Goal: Information Seeking & Learning: Learn about a topic

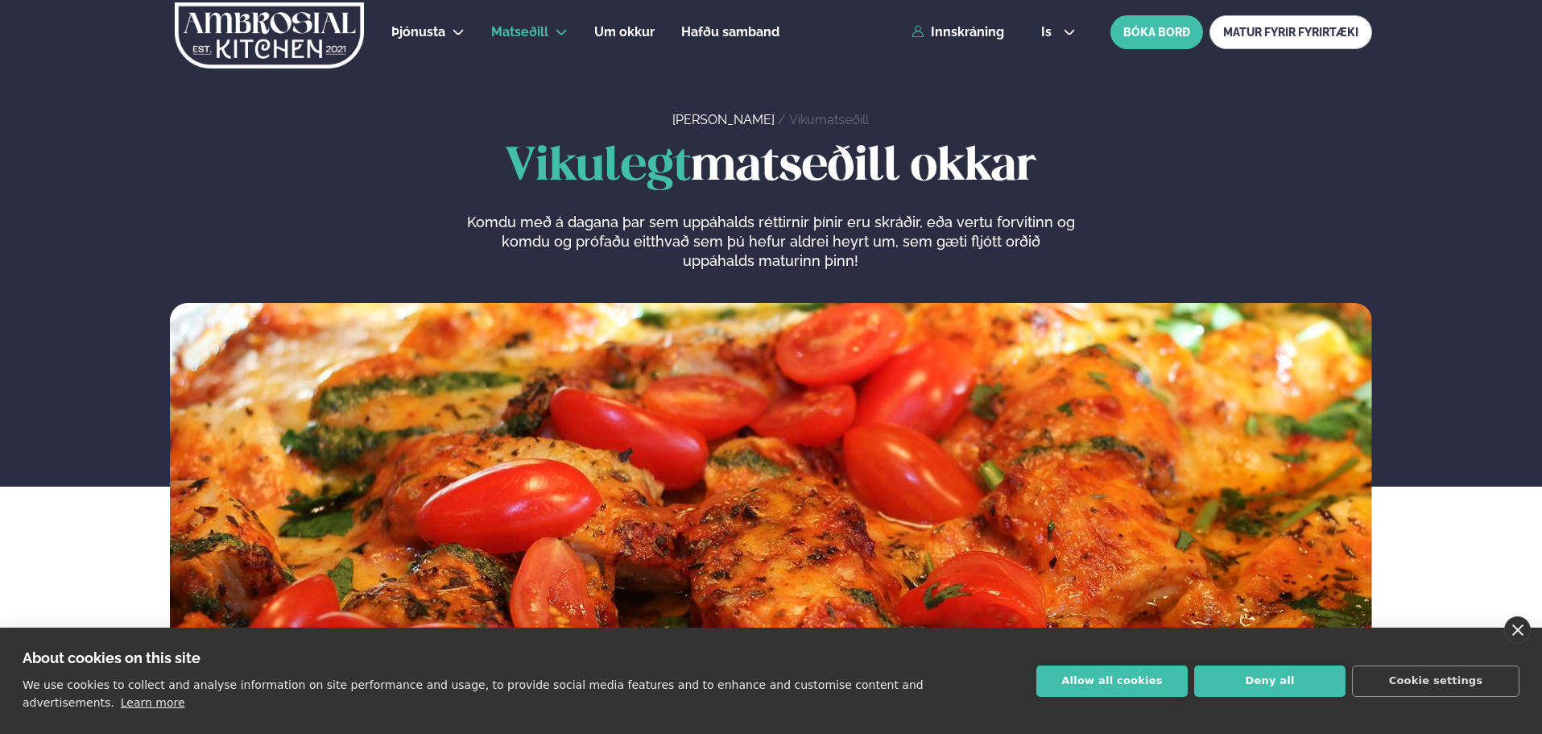
click at [1526, 643] on link "close" at bounding box center [1517, 629] width 27 height 27
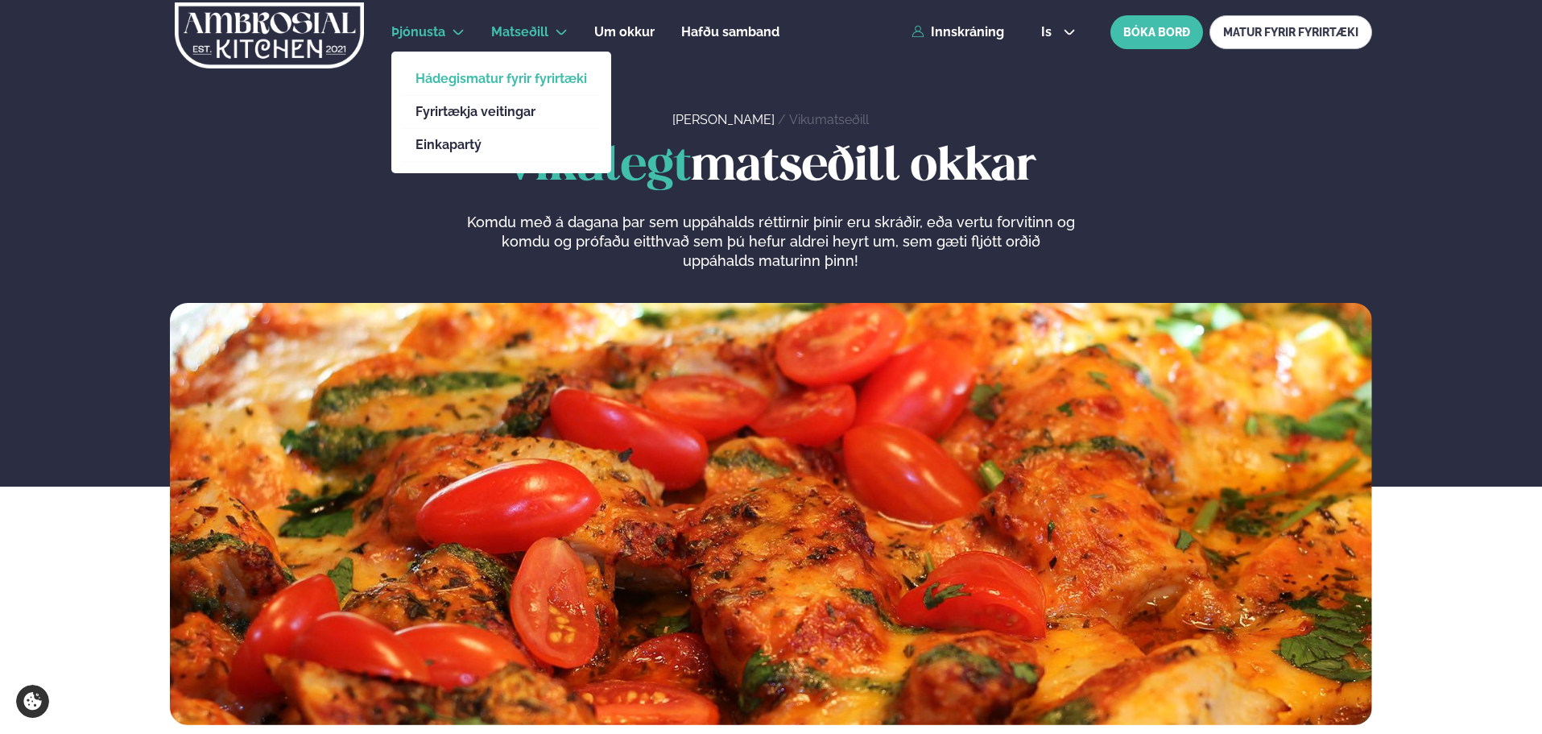
click at [453, 77] on link "Hádegismatur fyrir fyrirtæki" at bounding box center [502, 78] width 172 height 13
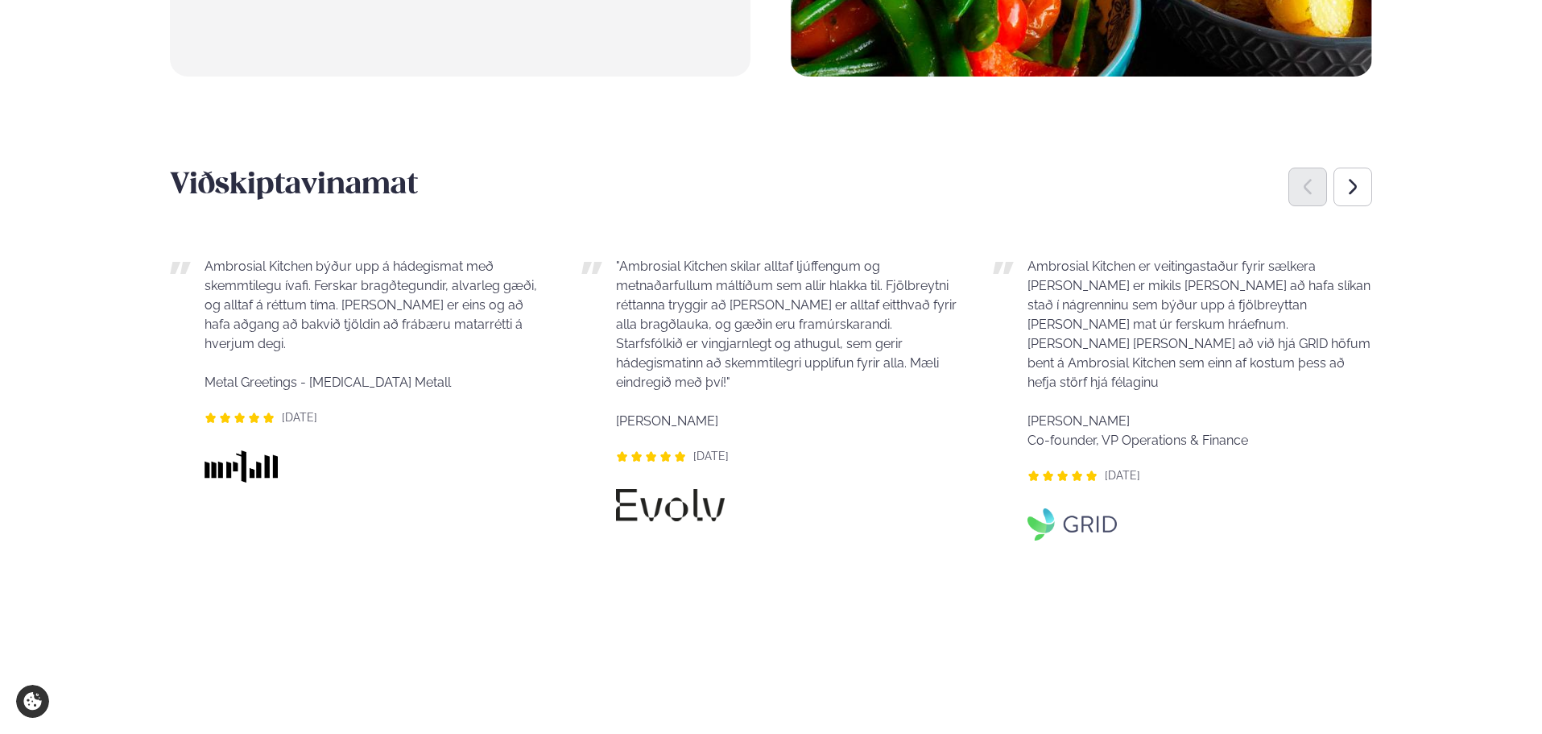
scroll to position [1181, 0]
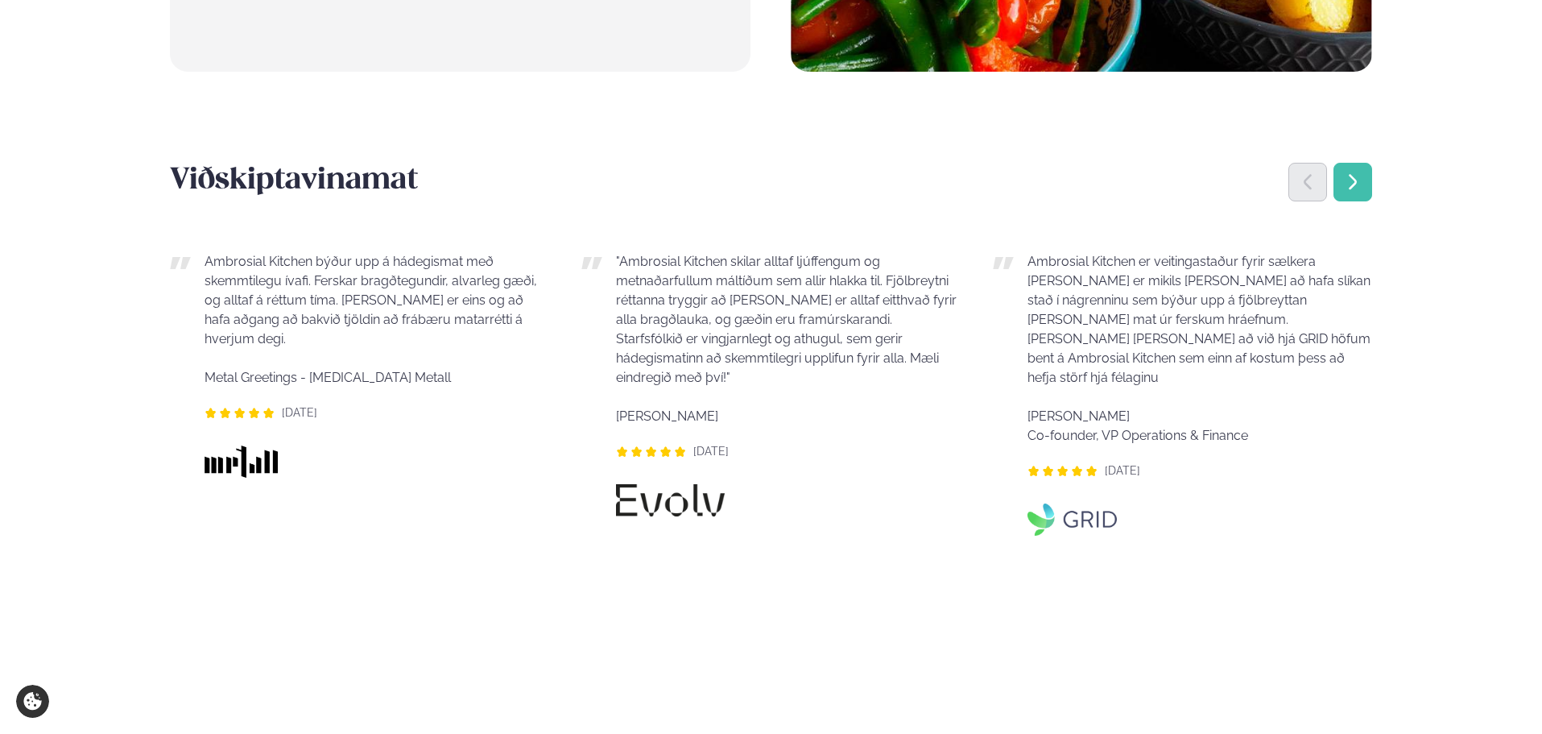
click at [1348, 172] on icon "Next slide" at bounding box center [1352, 181] width 19 height 19
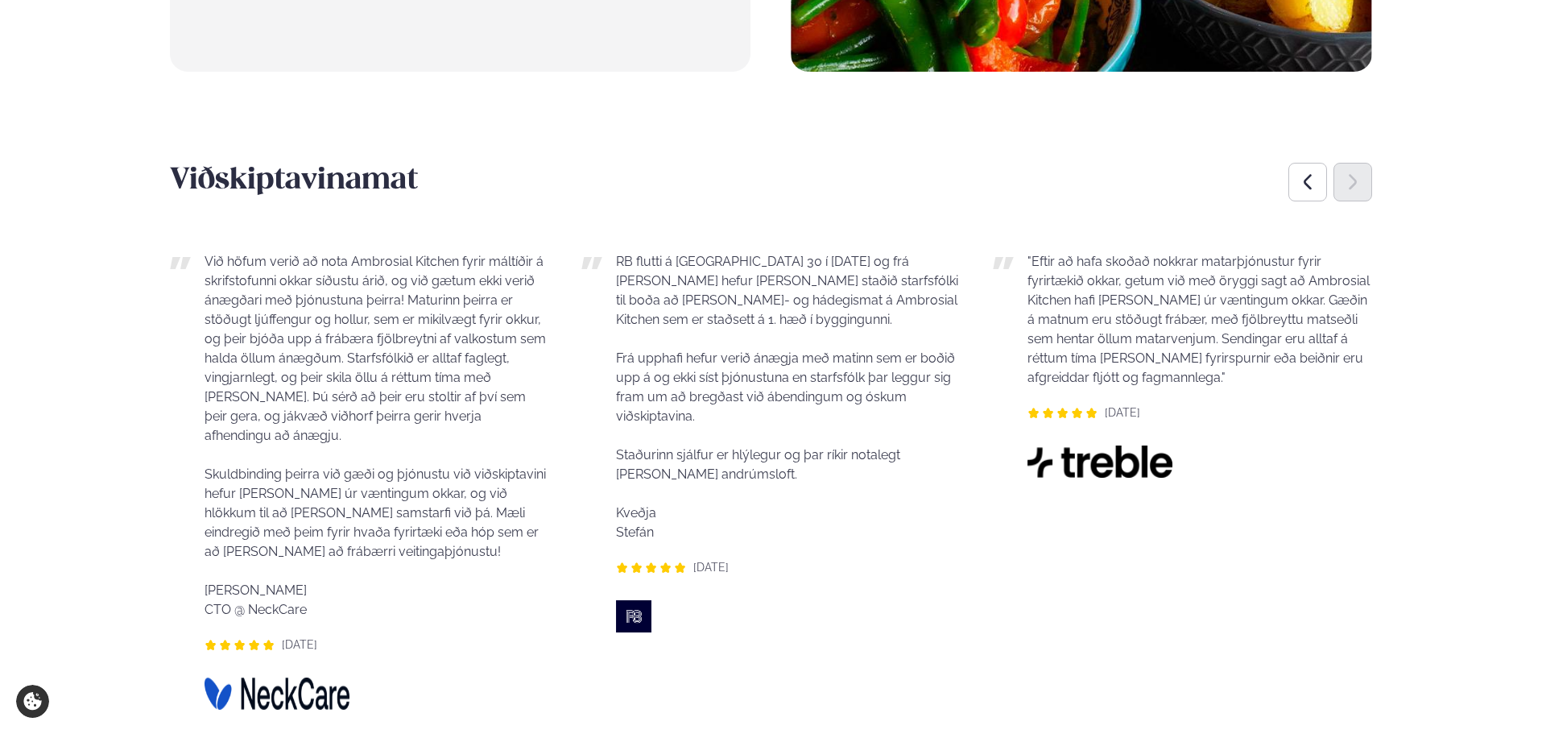
click at [1350, 175] on icon "Next slide" at bounding box center [1353, 182] width 8 height 15
click at [1321, 163] on div "Previous slide" at bounding box center [1307, 182] width 39 height 39
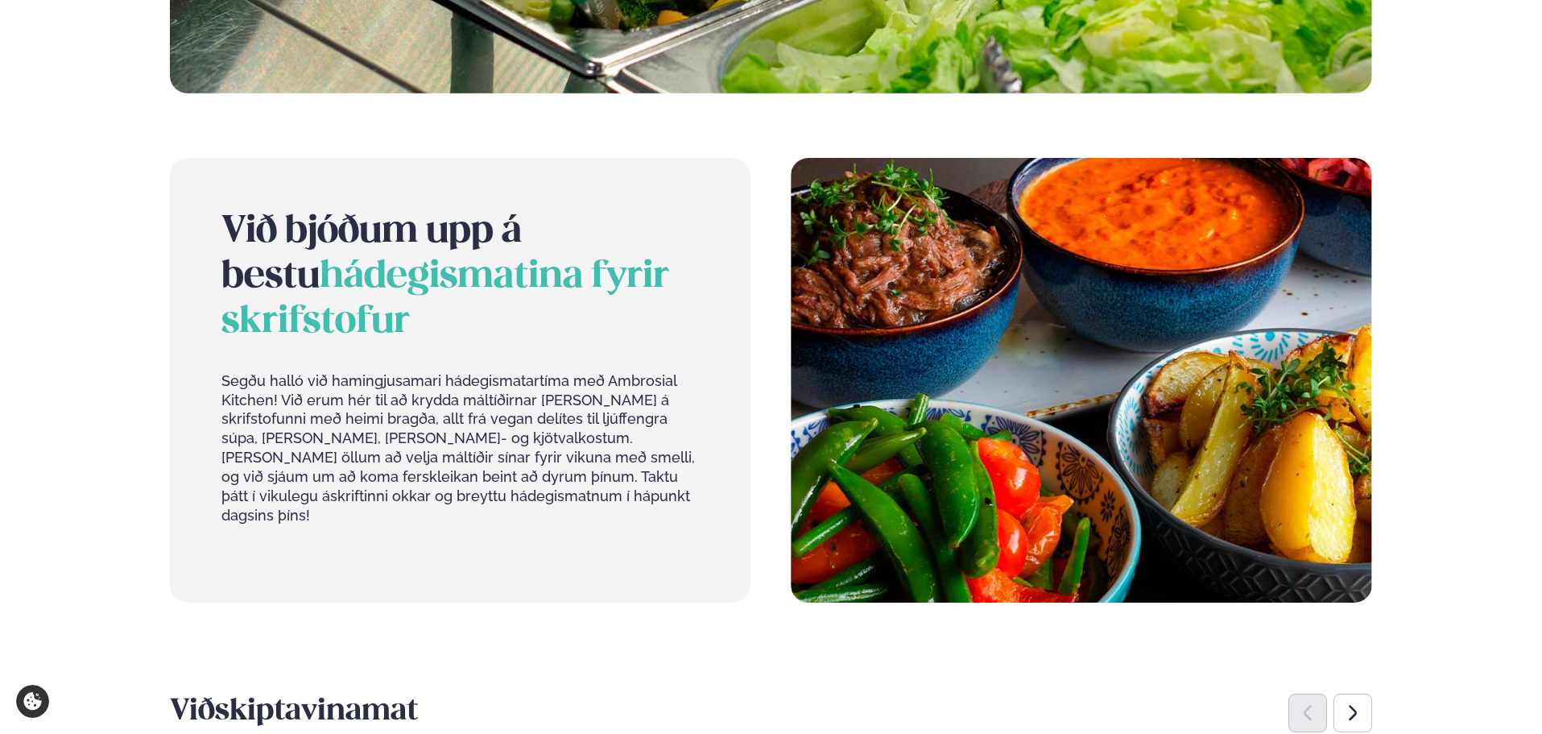
scroll to position [590, 0]
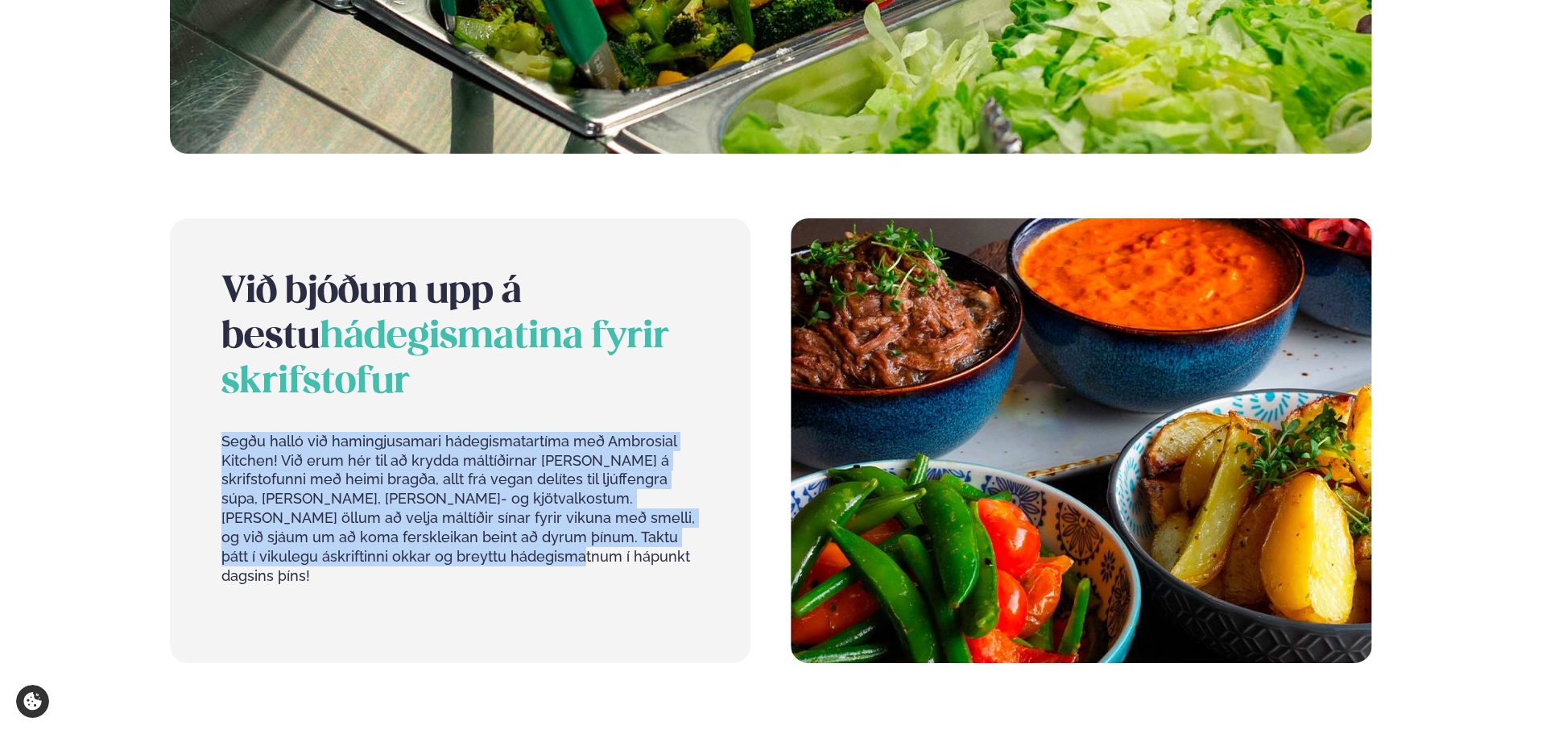
drag, startPoint x: 498, startPoint y: 544, endPoint x: 210, endPoint y: 416, distance: 315.8
click at [210, 416] on div "Við bjóðum upp á bestu hádegismatina fyrir skrifstofur Segðu halló við hamingju…" at bounding box center [460, 440] width 581 height 445
click at [372, 502] on p "Segðu halló við hamingjusamari hádegismatartíma með Ambrosial Kitchen! Við erum…" at bounding box center [460, 509] width 478 height 155
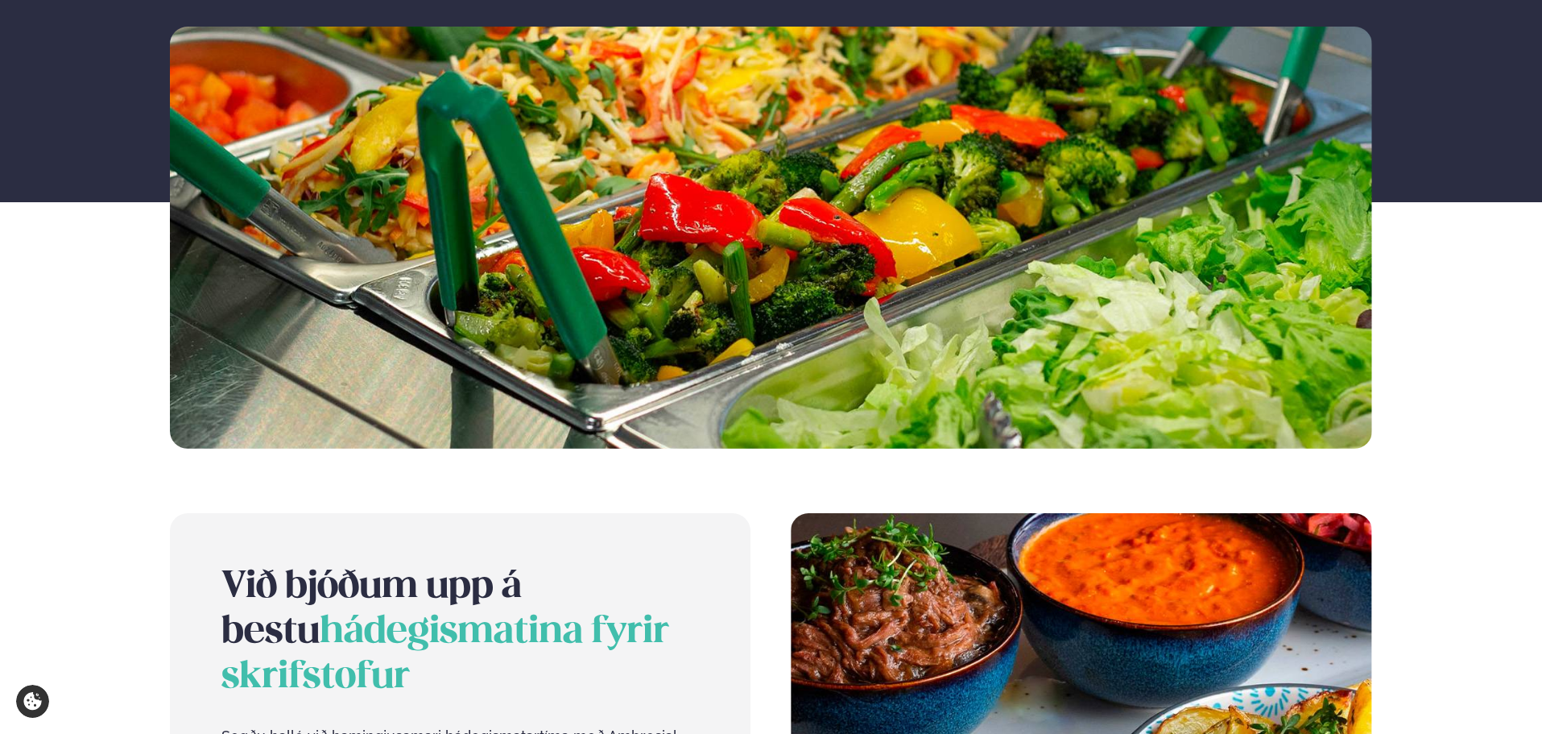
scroll to position [0, 0]
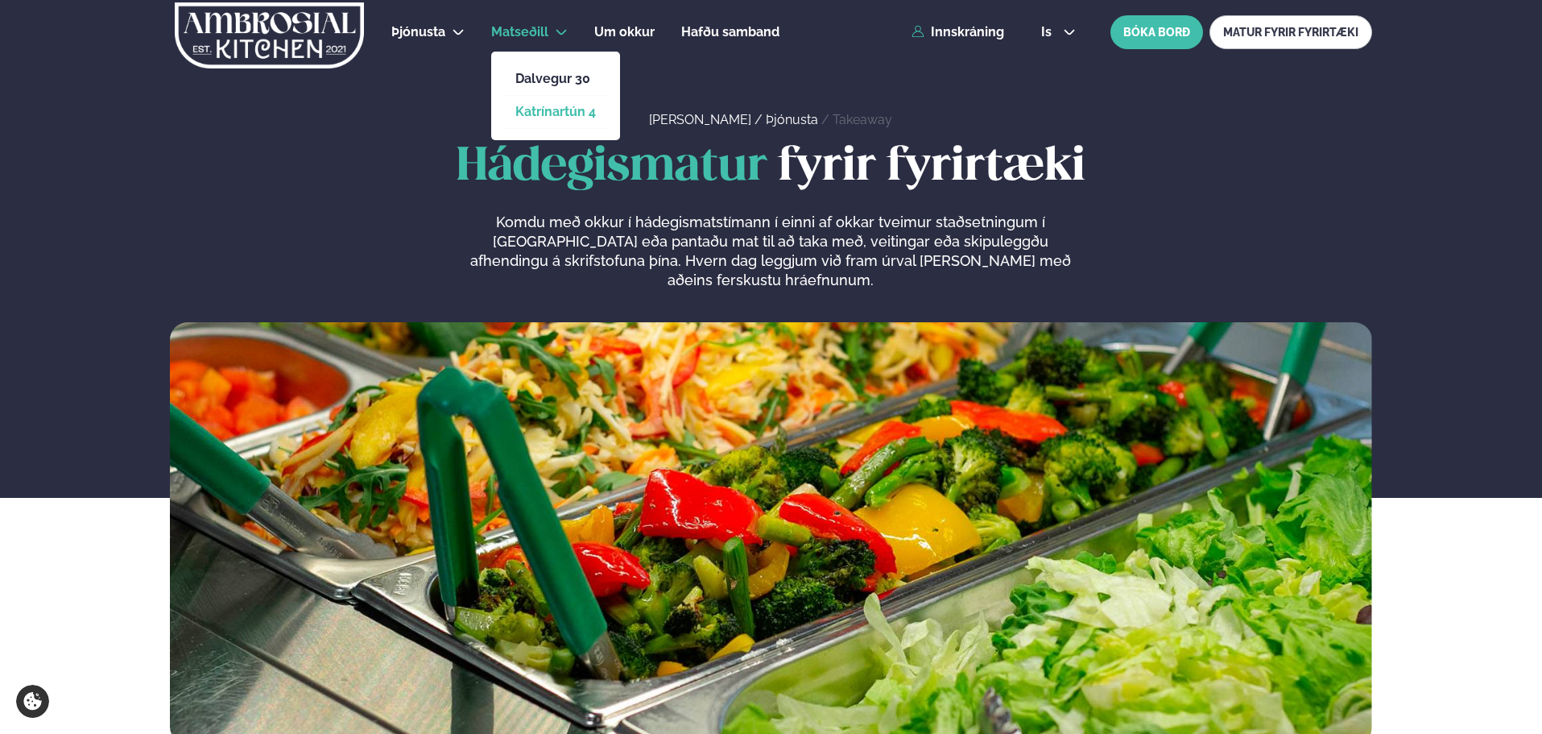
click at [568, 107] on link "Katrínartún 4" at bounding box center [555, 111] width 81 height 13
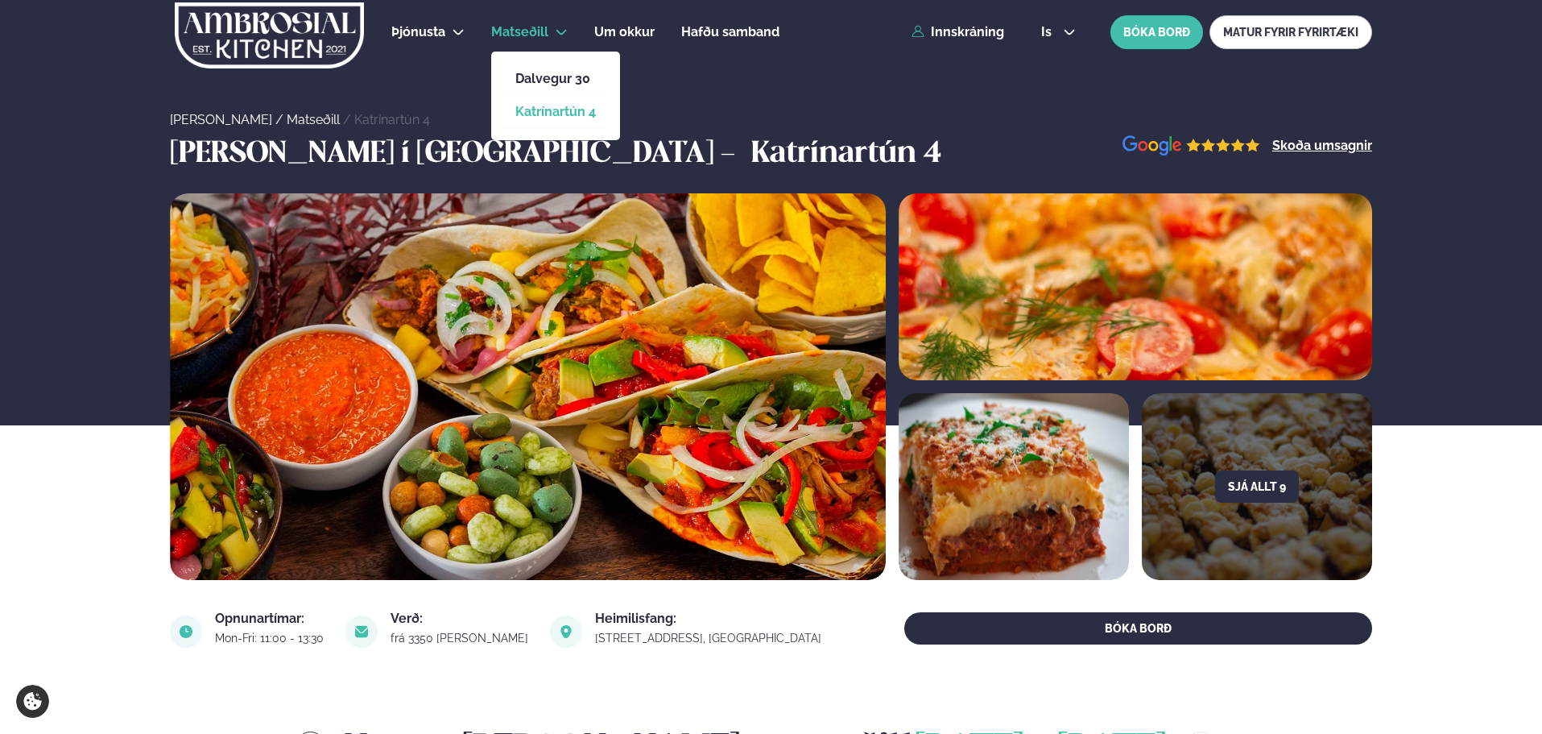
click at [540, 69] on li "Dalvegur 30" at bounding box center [556, 79] width 106 height 33
click at [540, 72] on link "Dalvegur 30" at bounding box center [555, 78] width 81 height 13
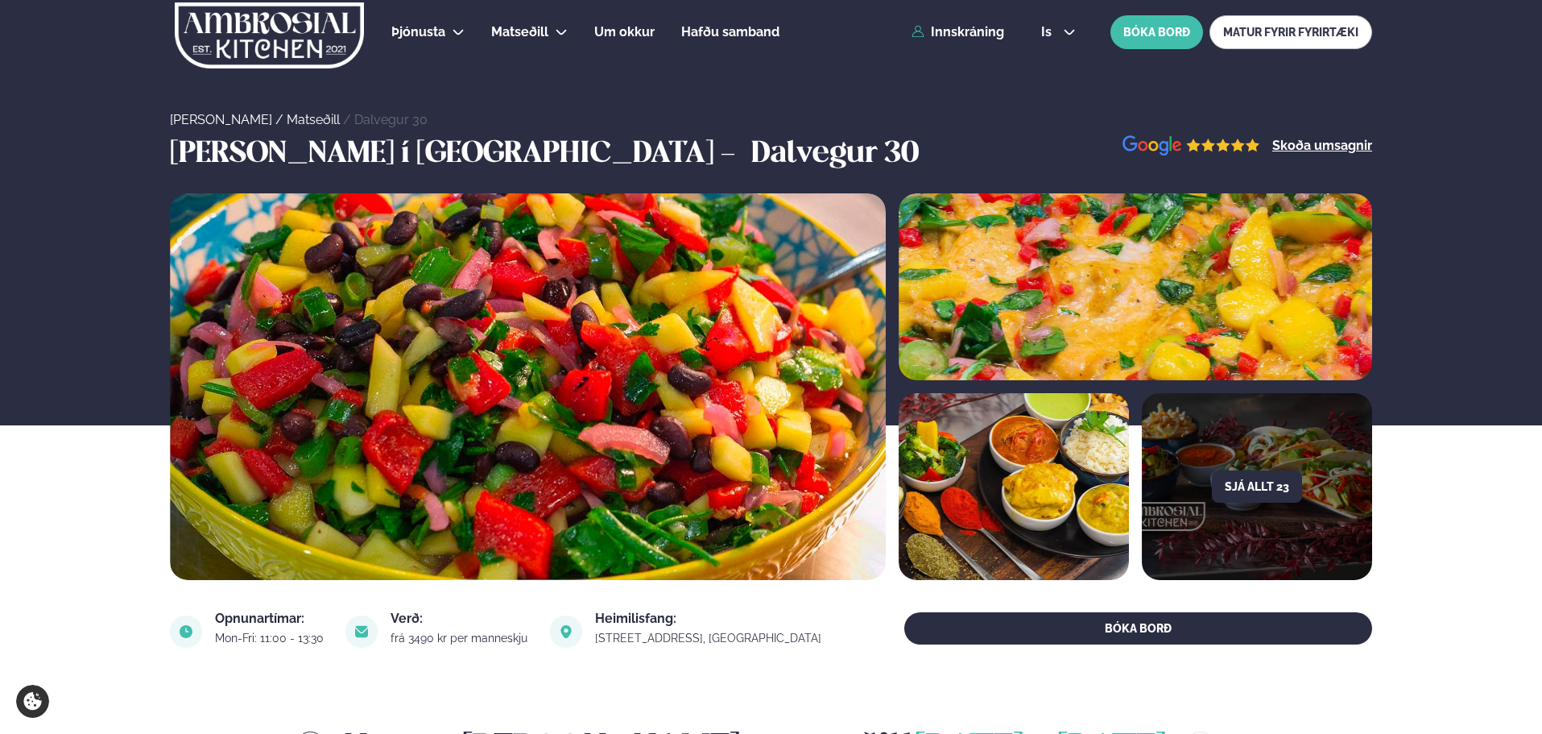
click at [153, 393] on div "Sjá allt 23" at bounding box center [771, 386] width 1299 height 387
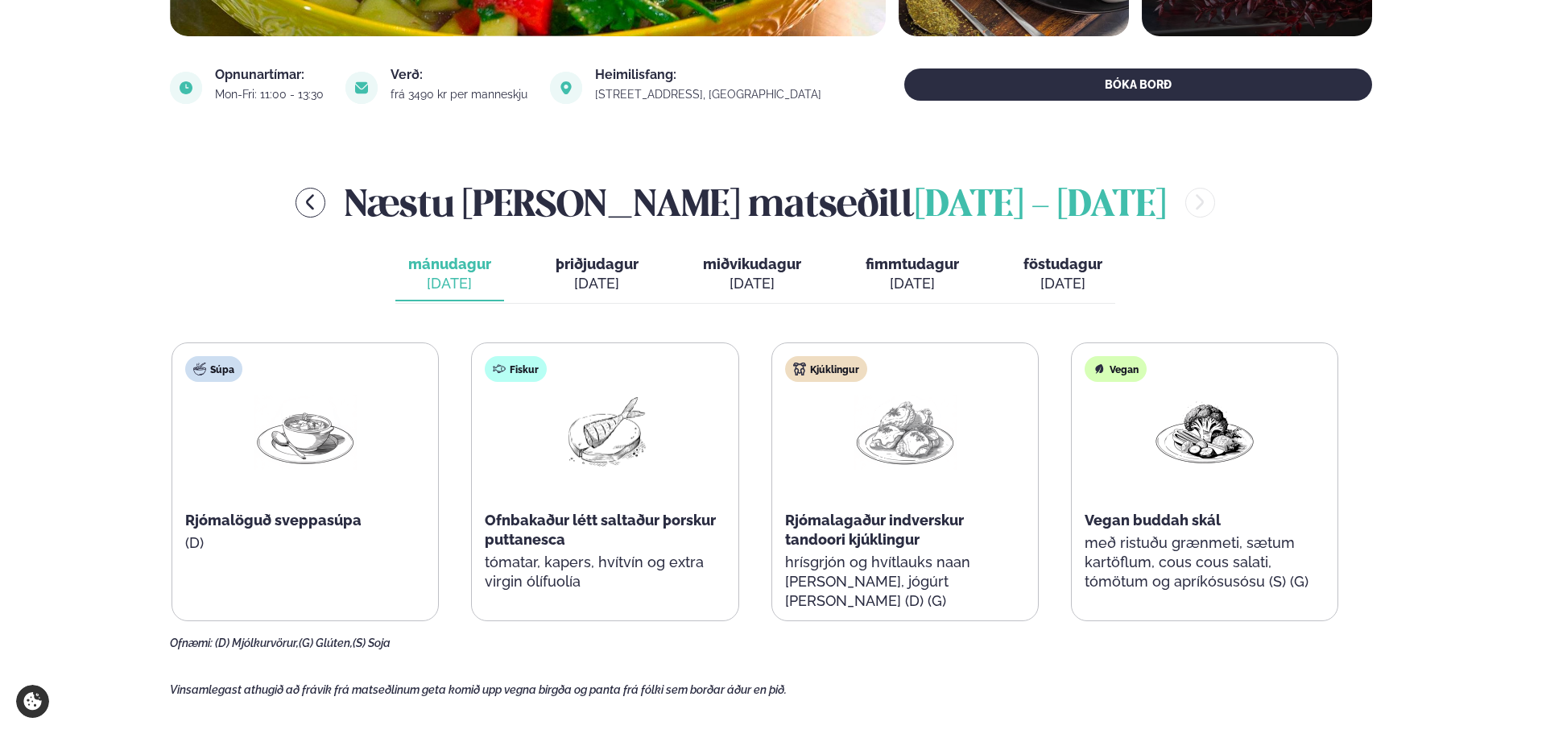
scroll to position [590, 0]
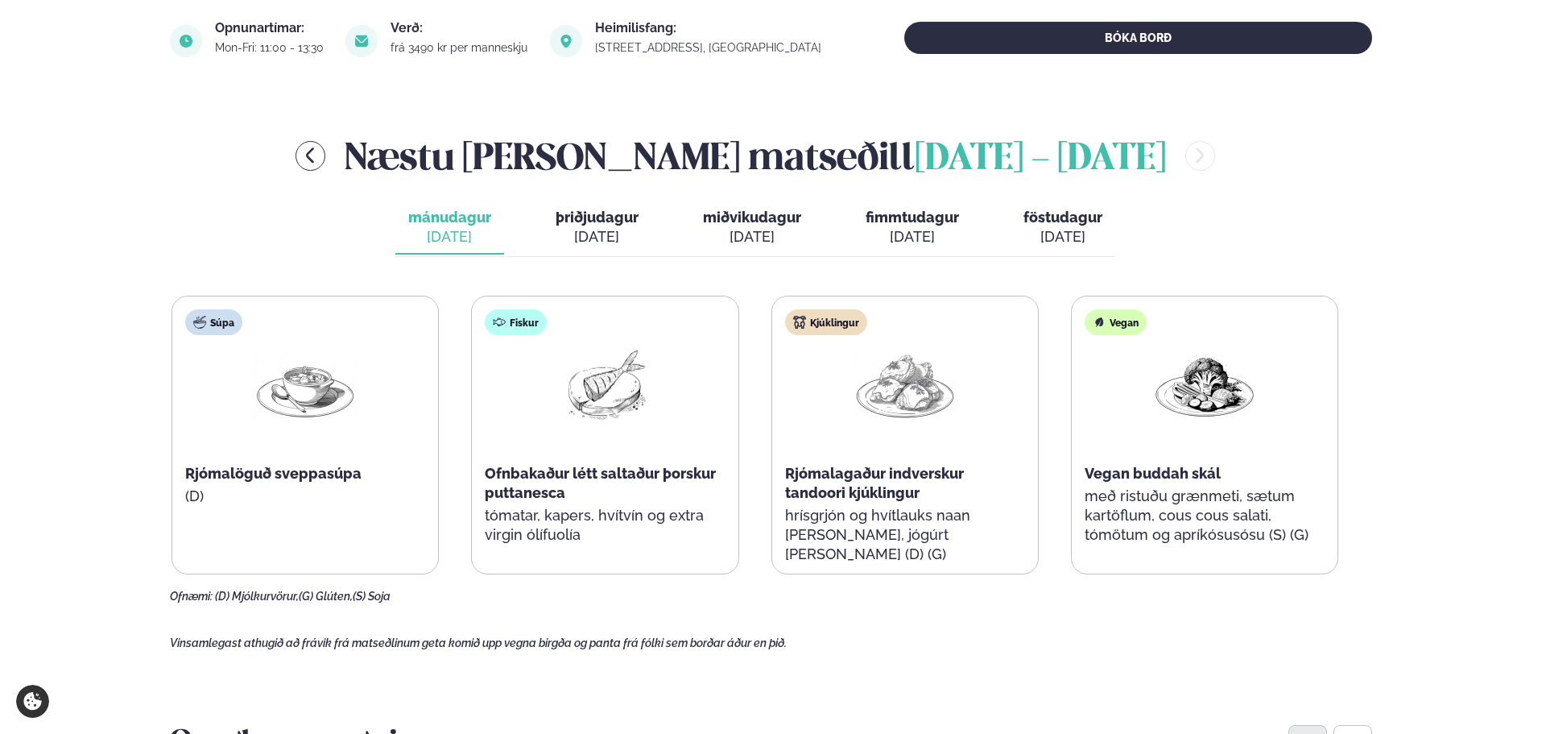
click at [616, 227] on div "[DATE]" at bounding box center [597, 236] width 83 height 19
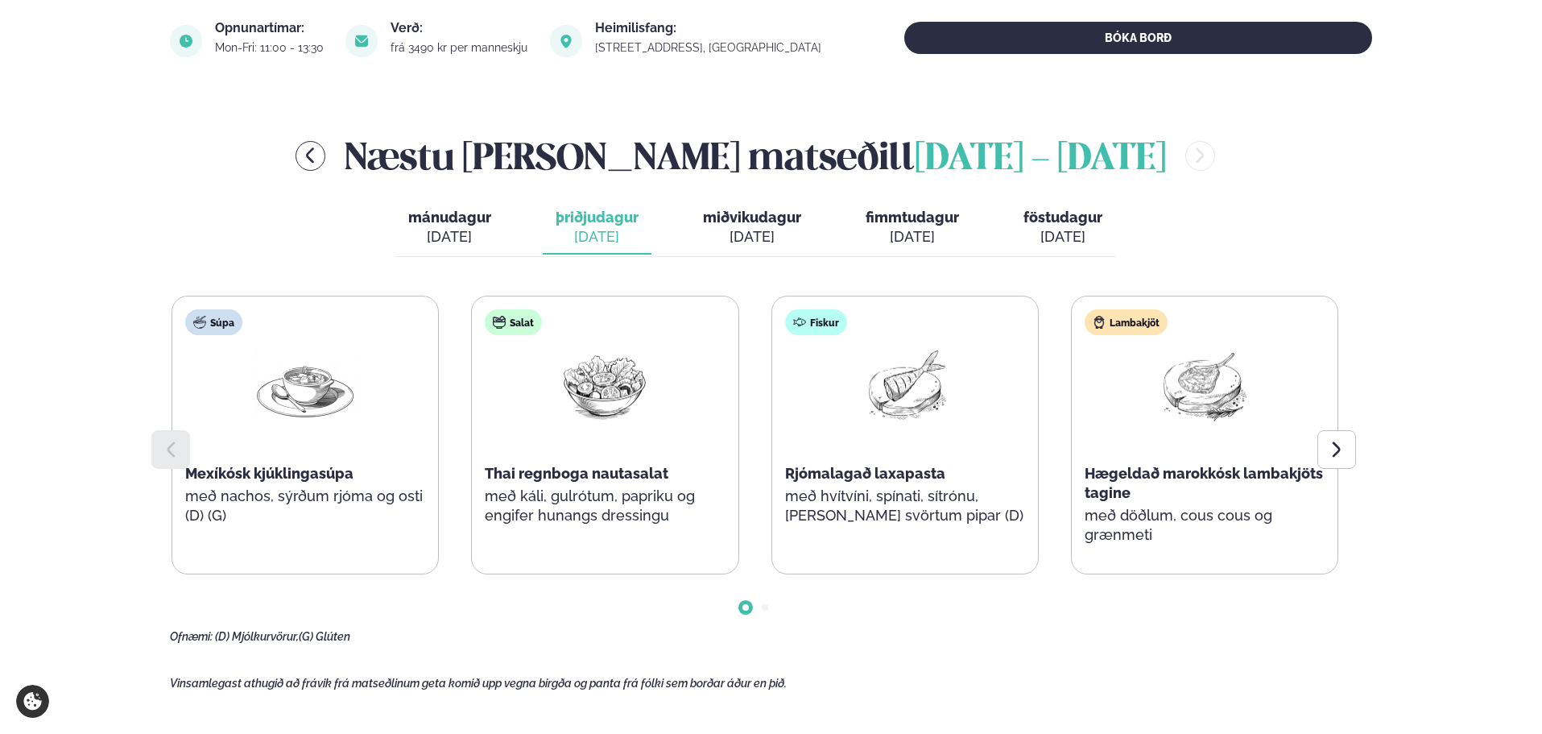
click at [467, 243] on div "[DATE]" at bounding box center [449, 236] width 83 height 19
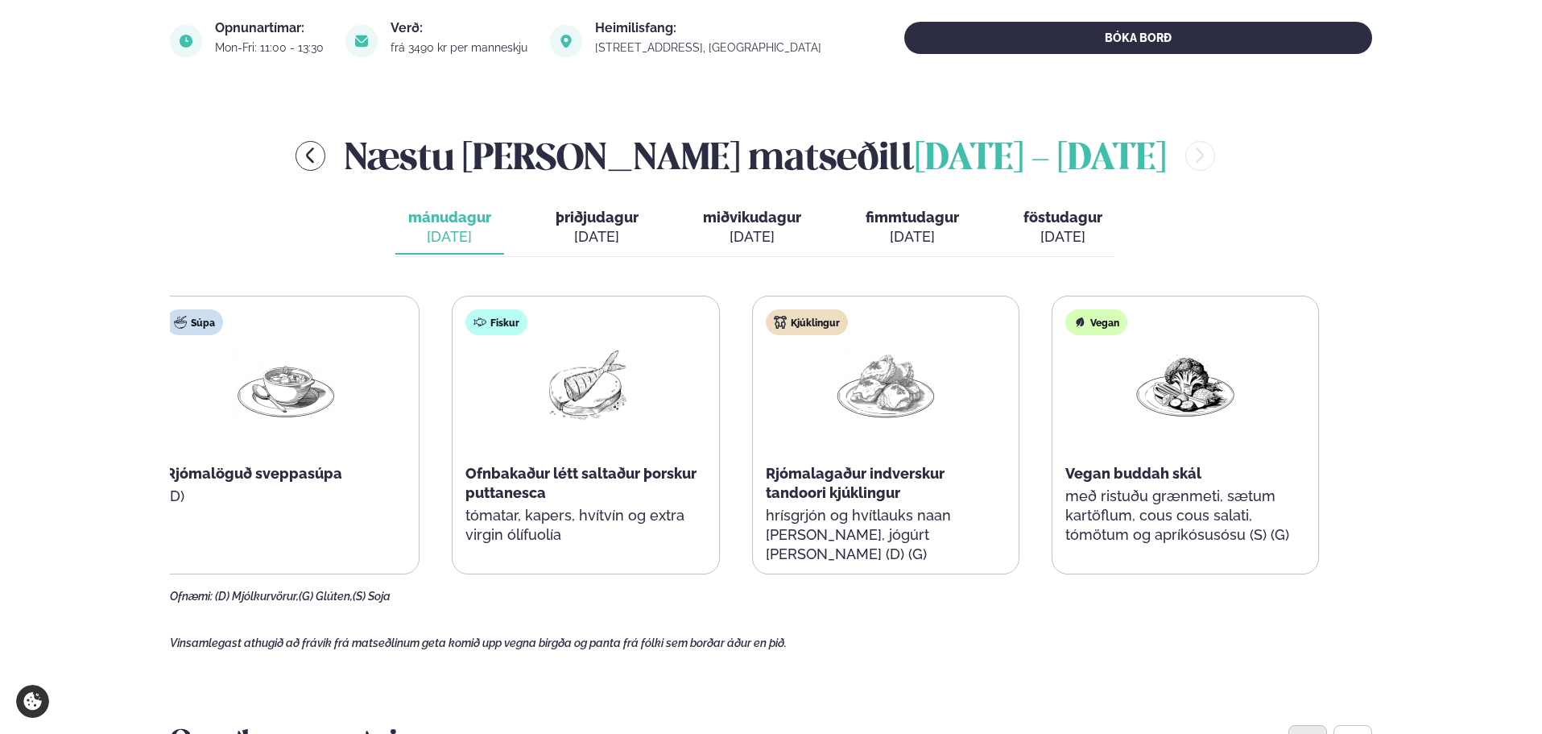
click at [800, 490] on span "Rjómalagaður indverskur tandoori kjúklingur" at bounding box center [855, 483] width 179 height 36
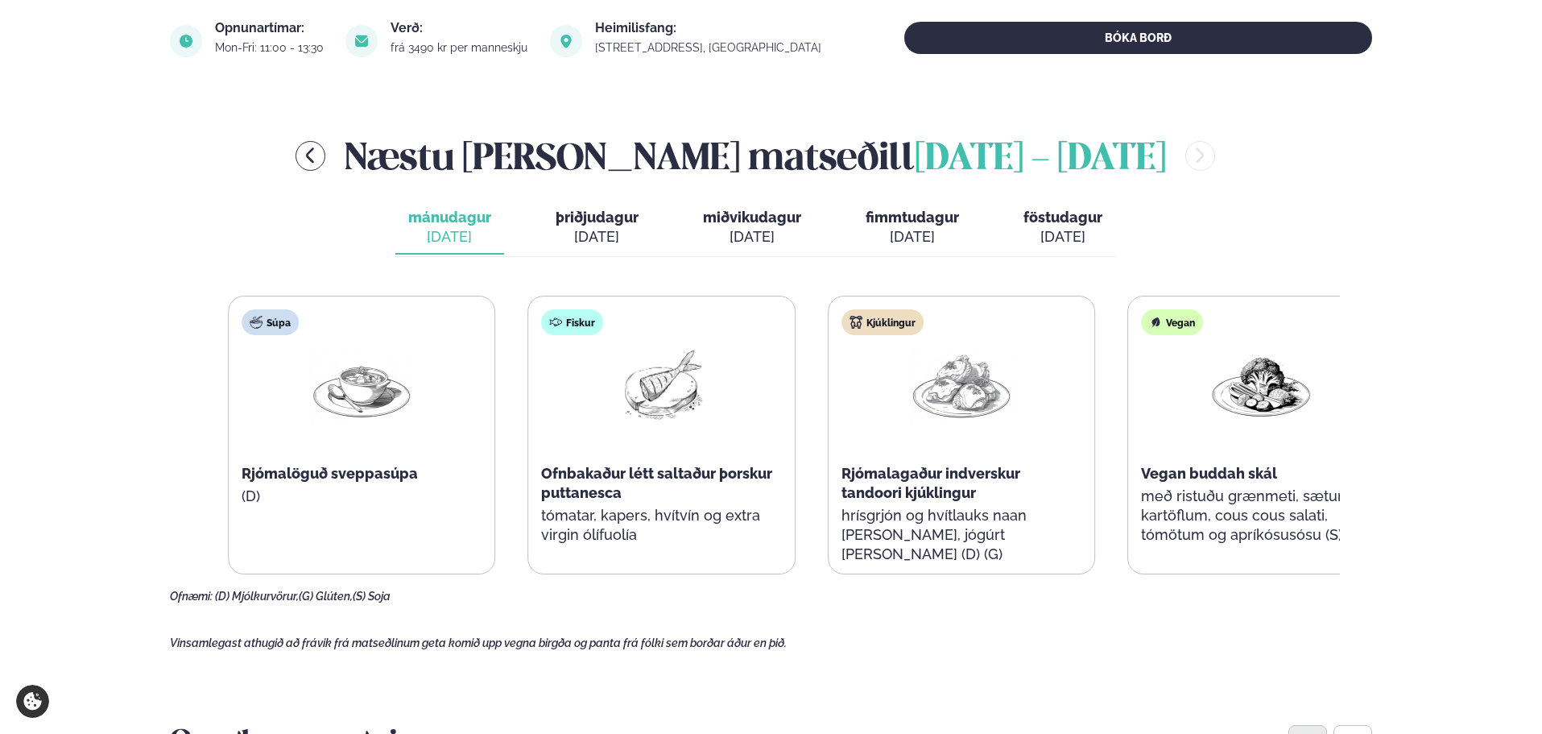
click at [1329, 524] on div "Súpa Rjómalöguð sveppasúpa (D) Fiskur Ofnbakaður létt saltaður þorskur puttanes…" at bounding box center [811, 435] width 1167 height 279
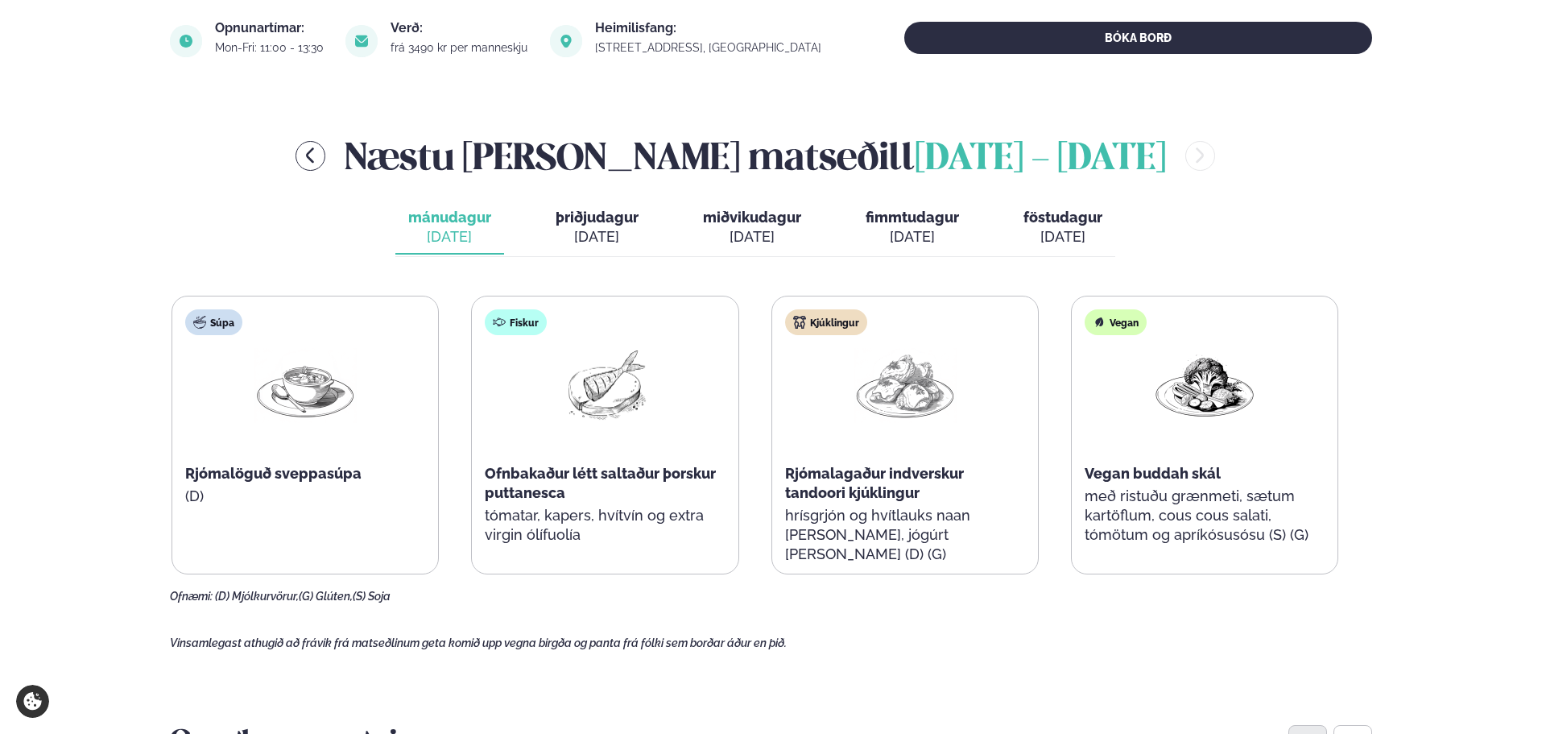
click at [579, 214] on span "þriðjudagur" at bounding box center [597, 217] width 83 height 17
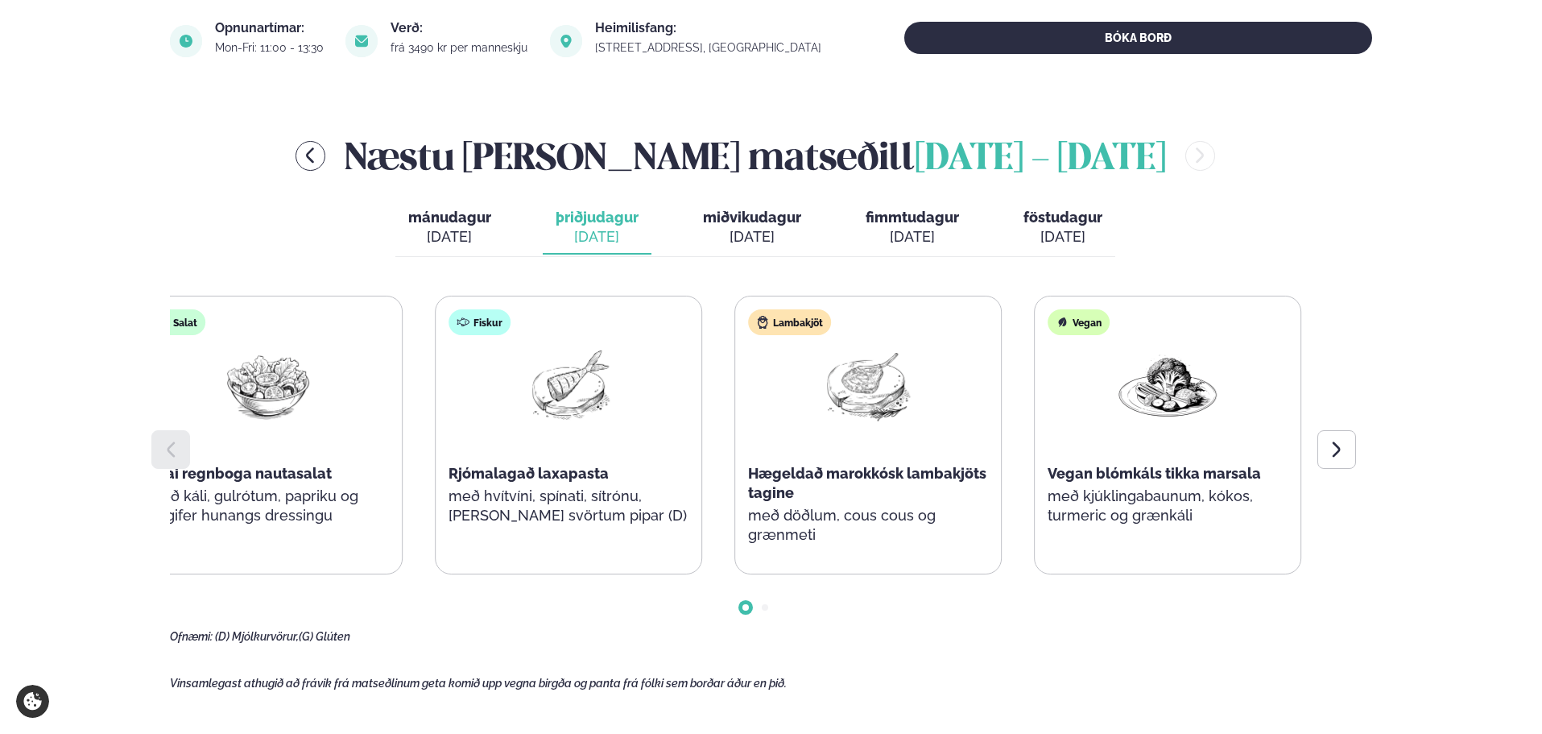
click at [388, 446] on div "Súpa Mexíkósk kjúklingasúpa með nachos, sýrðum rjóma og osti (D) (G) Salat Thai…" at bounding box center [418, 435] width 1167 height 279
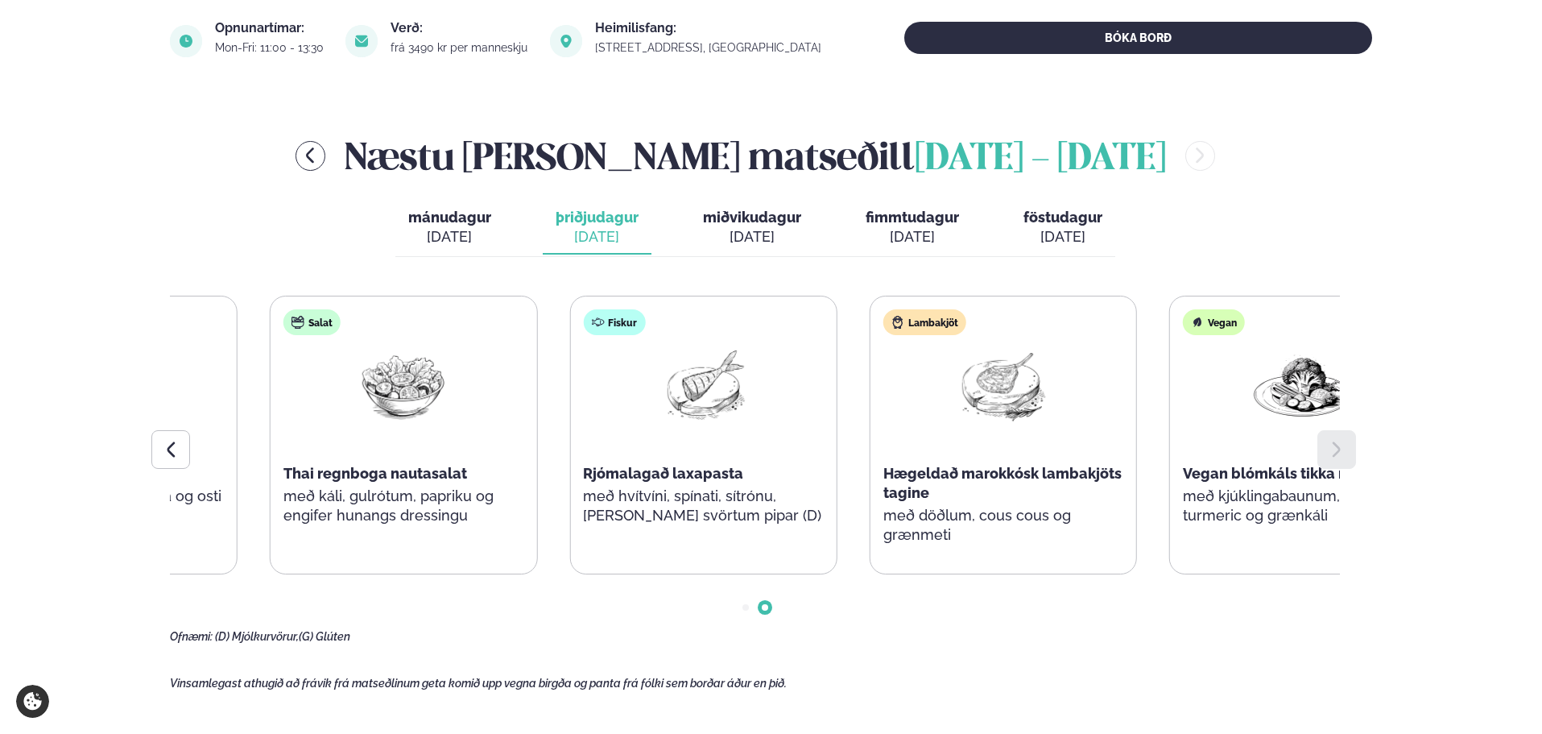
click at [1078, 436] on div "Lambakjöt Hægeldað marokkósk lambakjöts tagine með döðlum, cous cous og grænmeti" at bounding box center [1004, 434] width 266 height 277
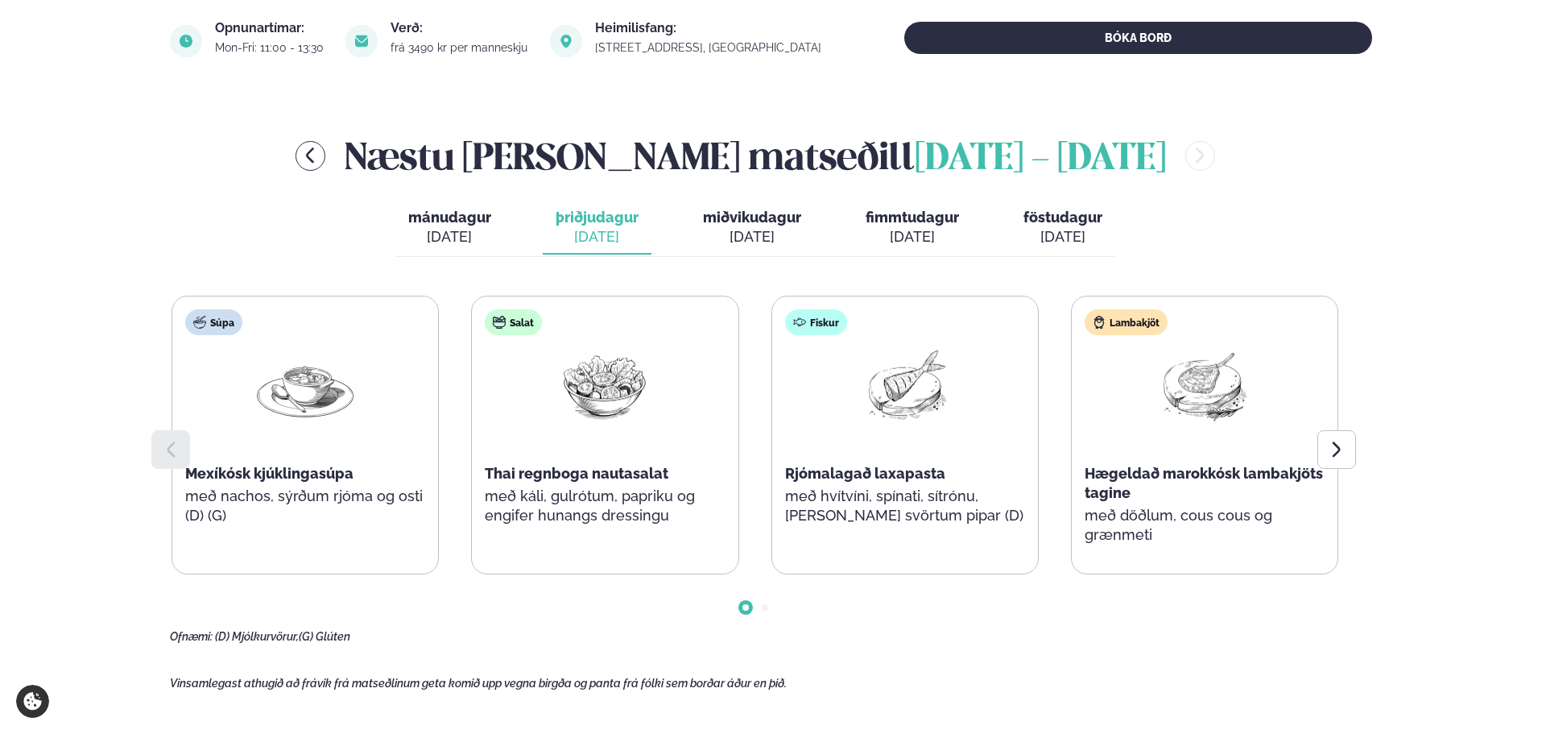
click at [787, 209] on span "miðvikudagur" at bounding box center [752, 217] width 98 height 17
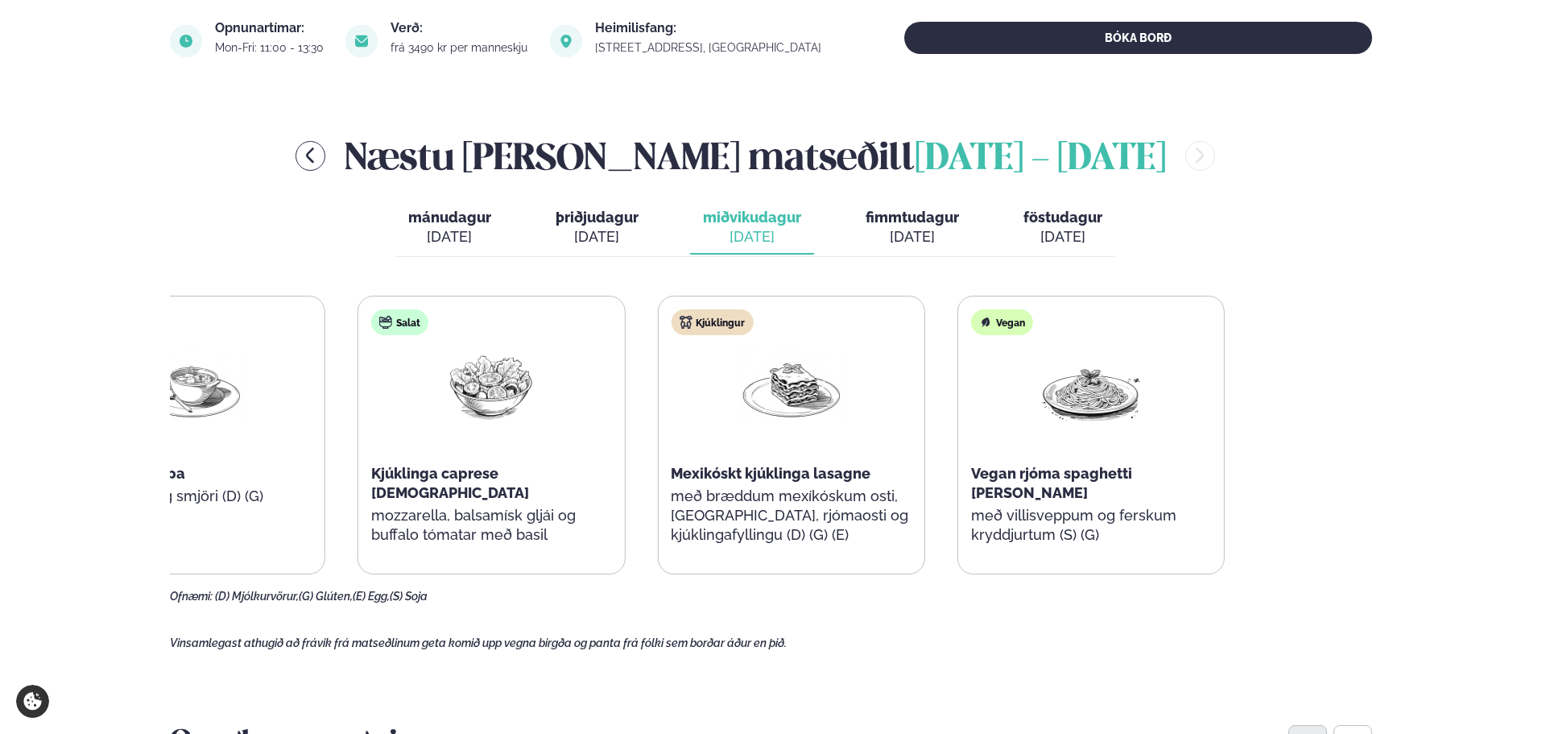
click at [474, 360] on div "Súpa Íslensk kjötsúpa með brauði og smjöri (D) (G) Salat Kjúklinga caprese sala…" at bounding box center [641, 435] width 1167 height 279
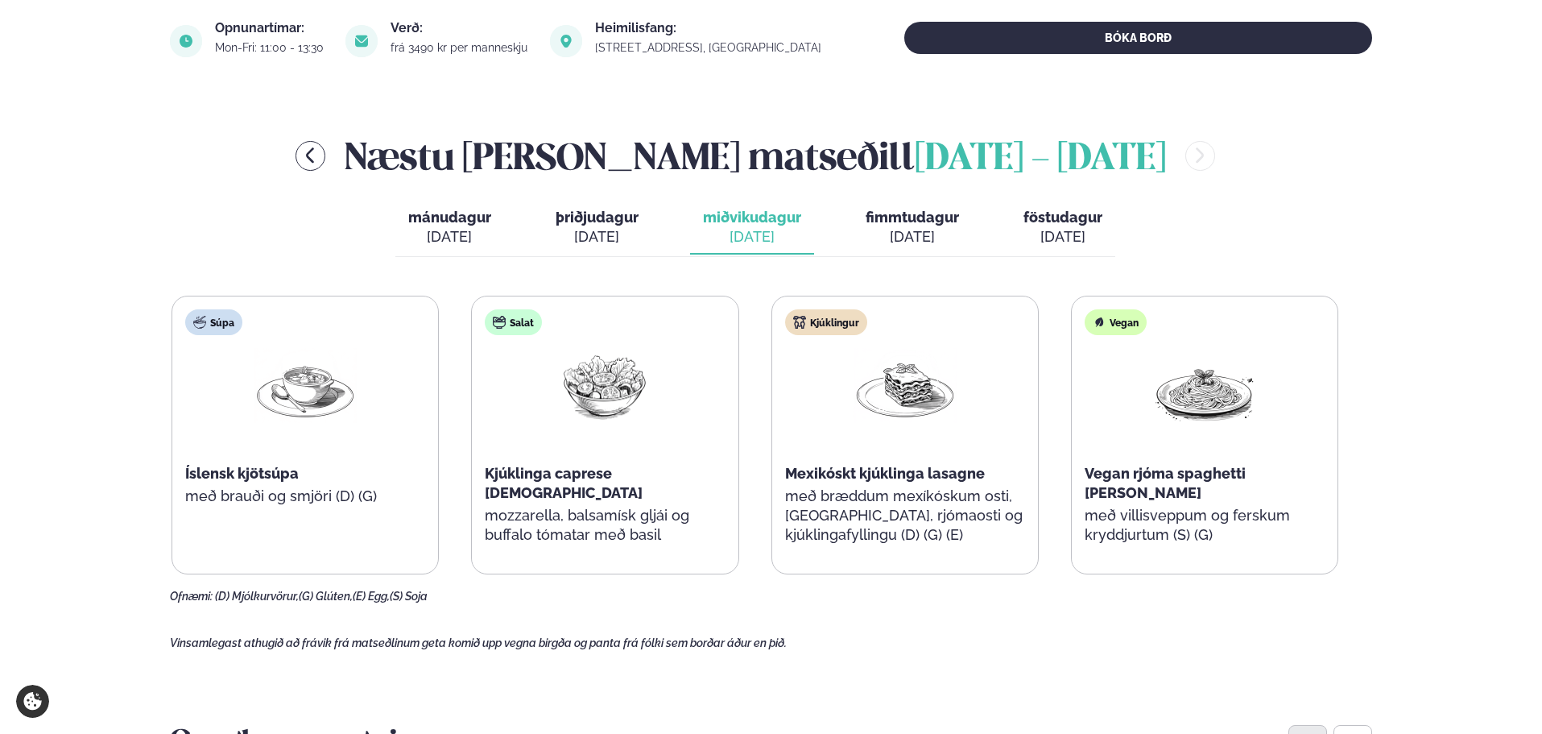
click at [738, 370] on div "Salat Kjúklinga caprese salat mozzarella, balsamísk gljái og buffalo tómatar me…" at bounding box center [605, 434] width 266 height 277
drag, startPoint x: 945, startPoint y: 247, endPoint x: 922, endPoint y: 242, distance: 23.1
click at [924, 243] on button "fimmtudagur fim. [DATE]" at bounding box center [912, 227] width 119 height 53
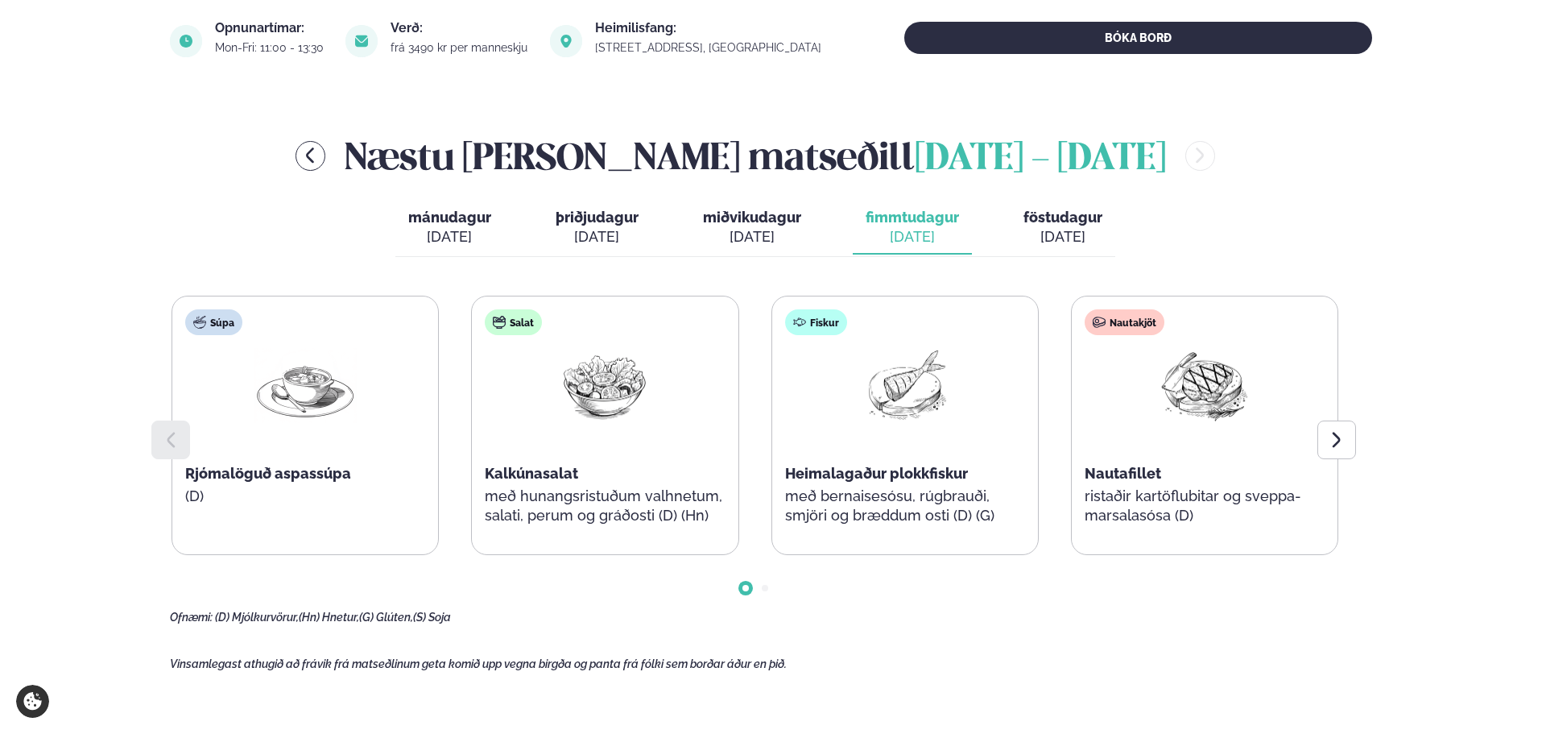
click at [772, 503] on div "Fiskur Heimalagaður plokkfiskur með bernaisesósu, rúgbrauði, smjöri og bræddum …" at bounding box center [905, 425] width 266 height 258
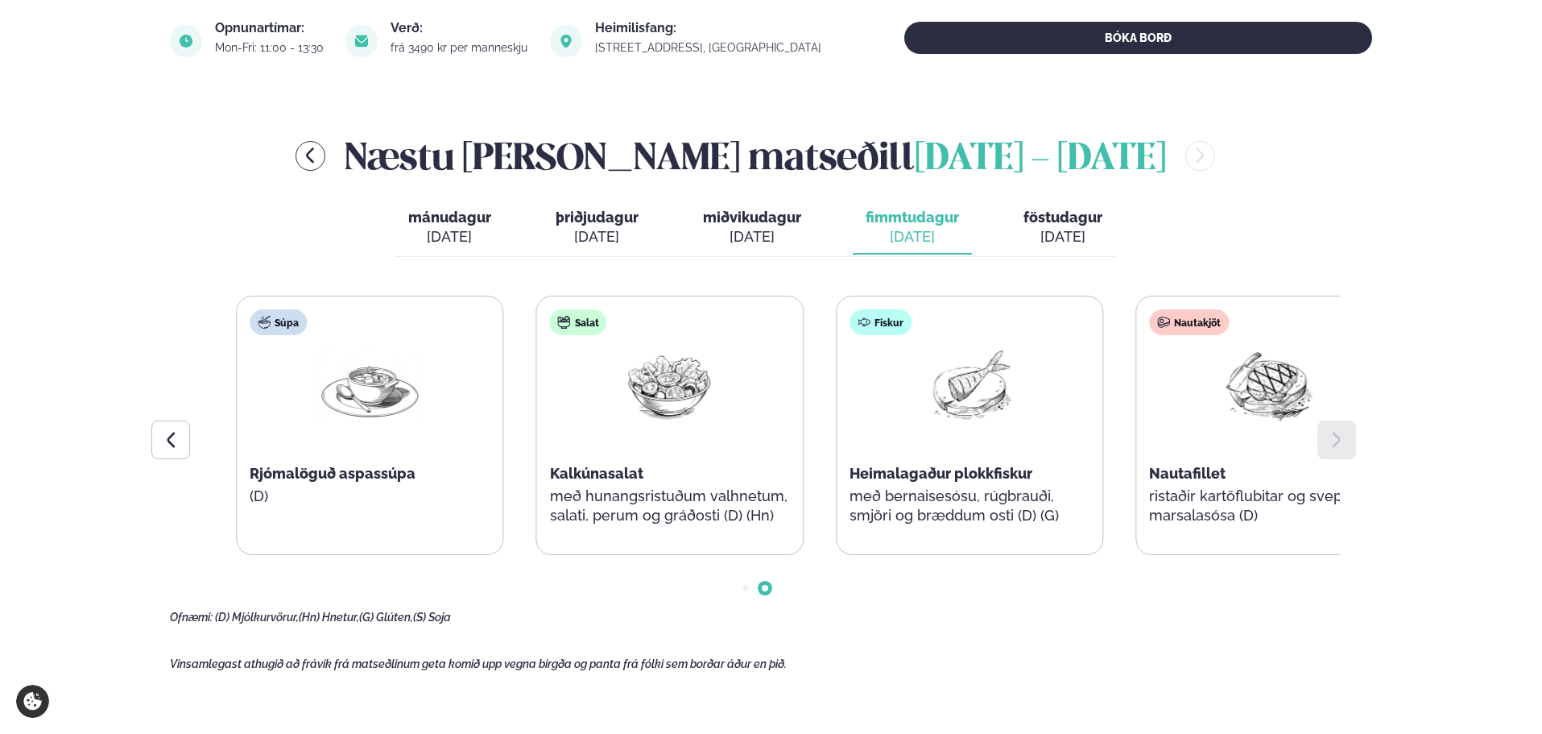
click at [1180, 475] on div "Súpa Rjómalöguð aspassúpa (D) Salat Kalkúnasalat með hunangsristuðum valhnetum,…" at bounding box center [819, 425] width 1167 height 259
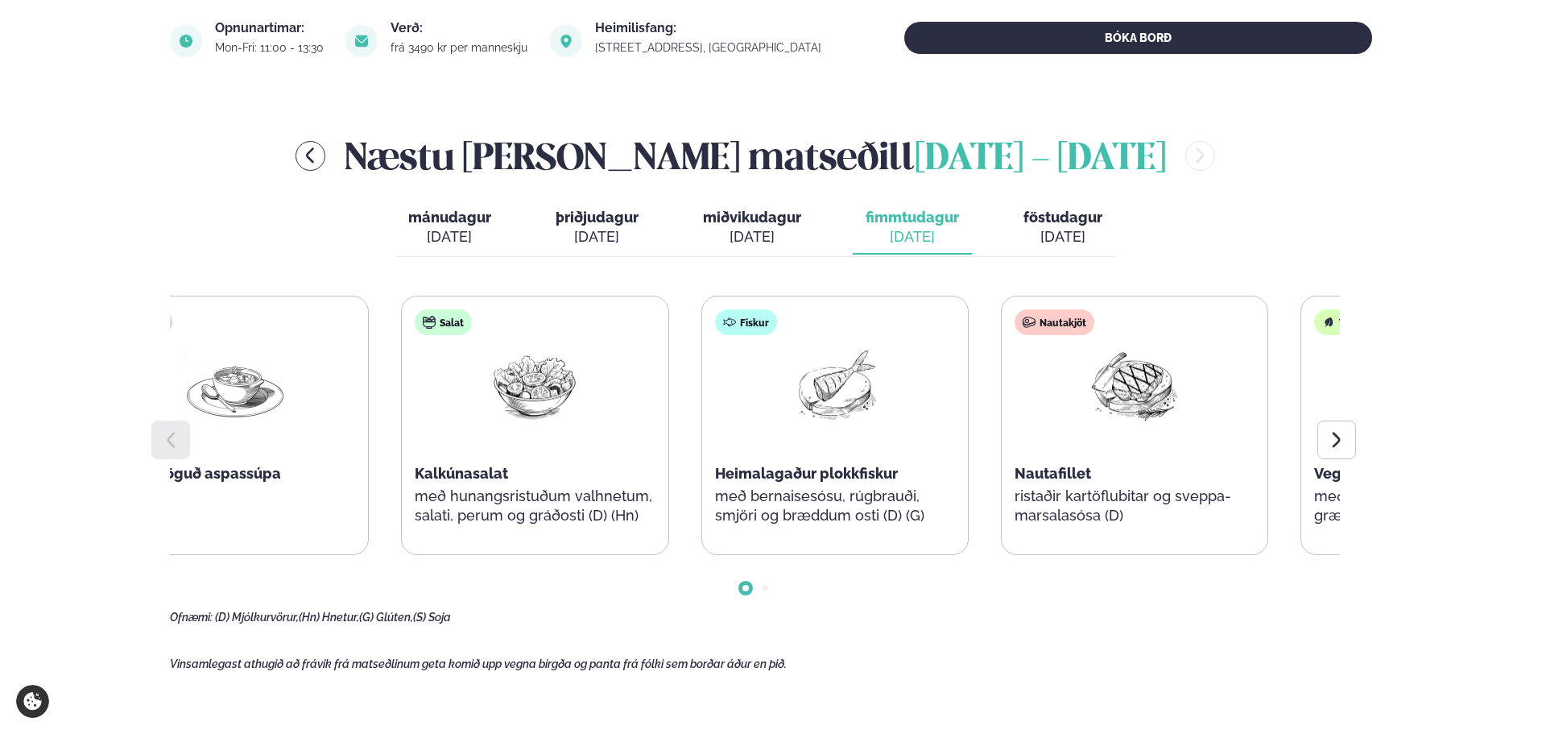
click at [1002, 467] on div "Nautakjöt Nautafillet ristaðir kartöflubitar og sveppa- marsalasósa (D)" at bounding box center [1135, 425] width 266 height 258
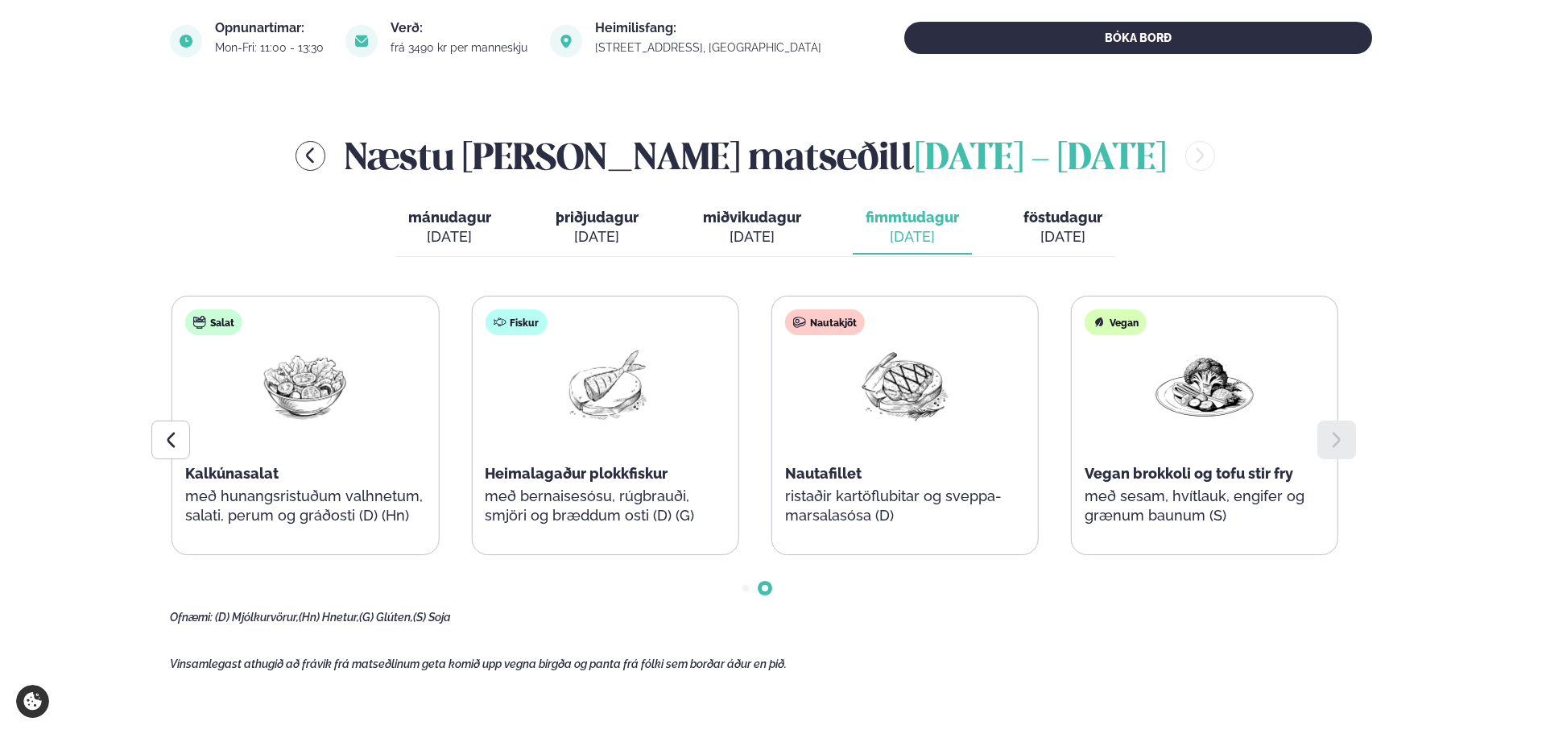
click at [1044, 205] on button "föstudagur fös. [DATE]" at bounding box center [1063, 227] width 105 height 53
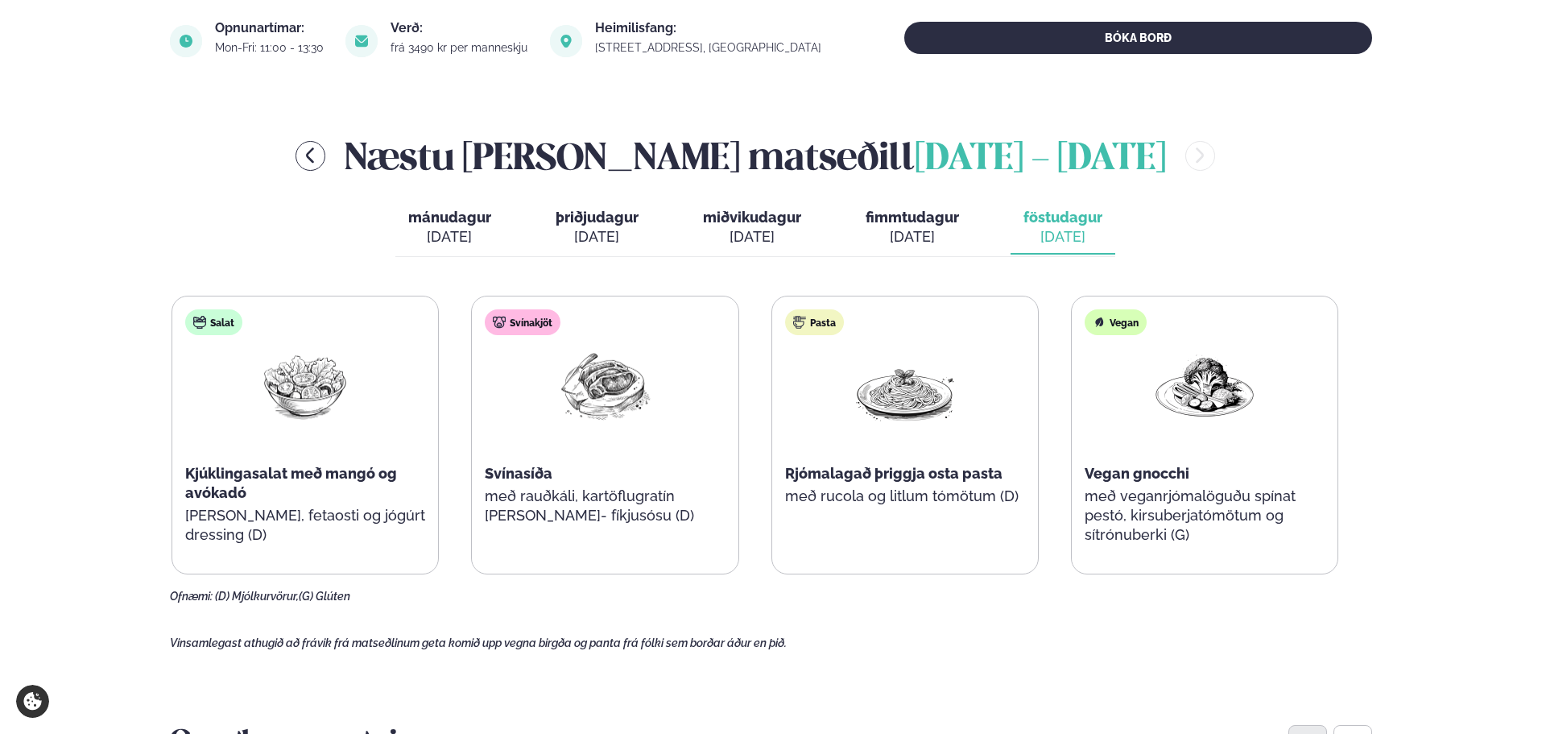
click at [563, 527] on div "Salat Kjúklingasalat með mangó og avókadó [PERSON_NAME], fetaosti og jógúrt dre…" at bounding box center [755, 435] width 1167 height 279
click at [608, 513] on div "Svínakjöt Svínasíða með rauðkáli, kartöflugratín [PERSON_NAME]- fíkjusósu (D)" at bounding box center [605, 425] width 266 height 258
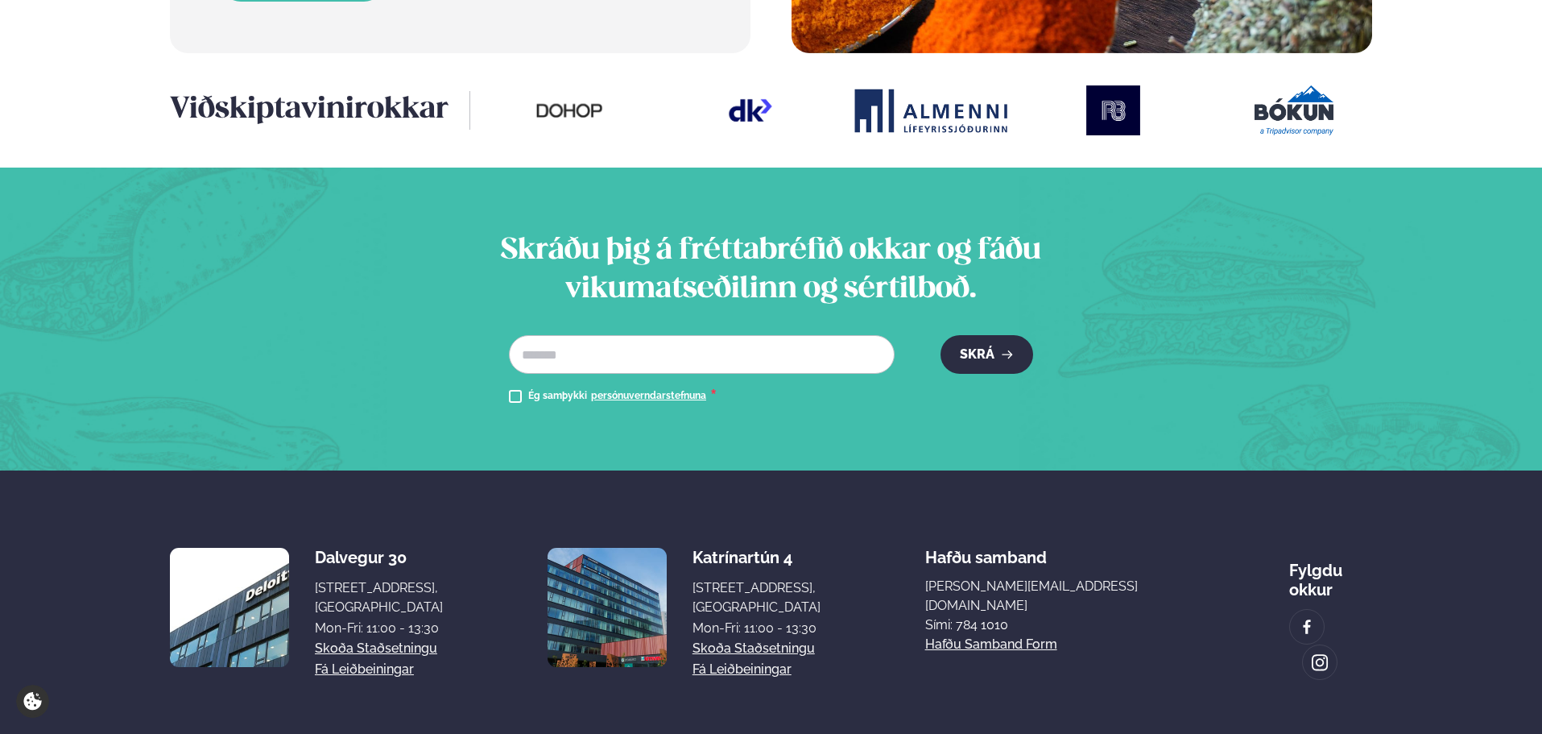
scroll to position [2136, 0]
